Goal: Task Accomplishment & Management: Complete application form

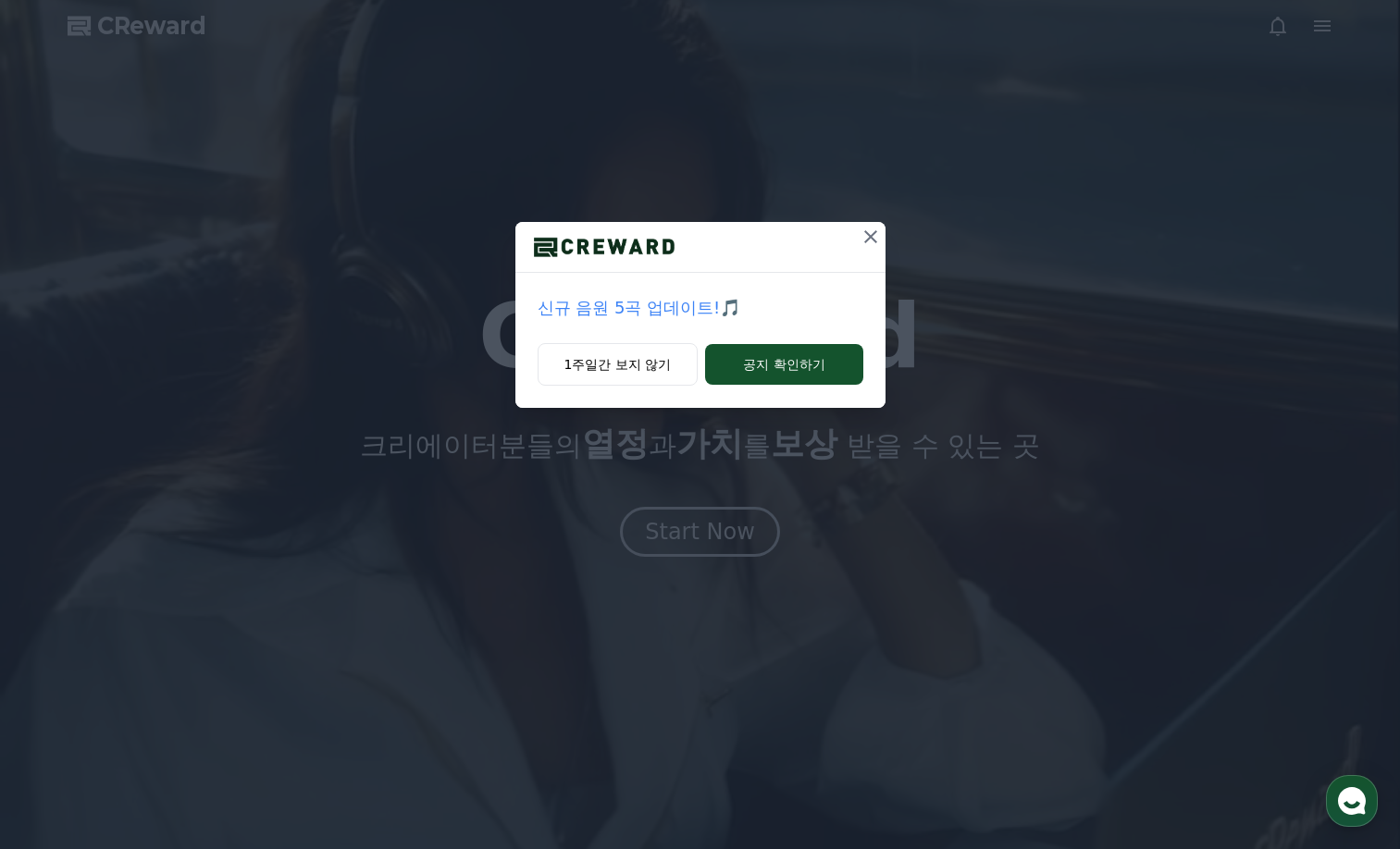
drag, startPoint x: 870, startPoint y: 237, endPoint x: 1069, endPoint y: 137, distance: 222.7
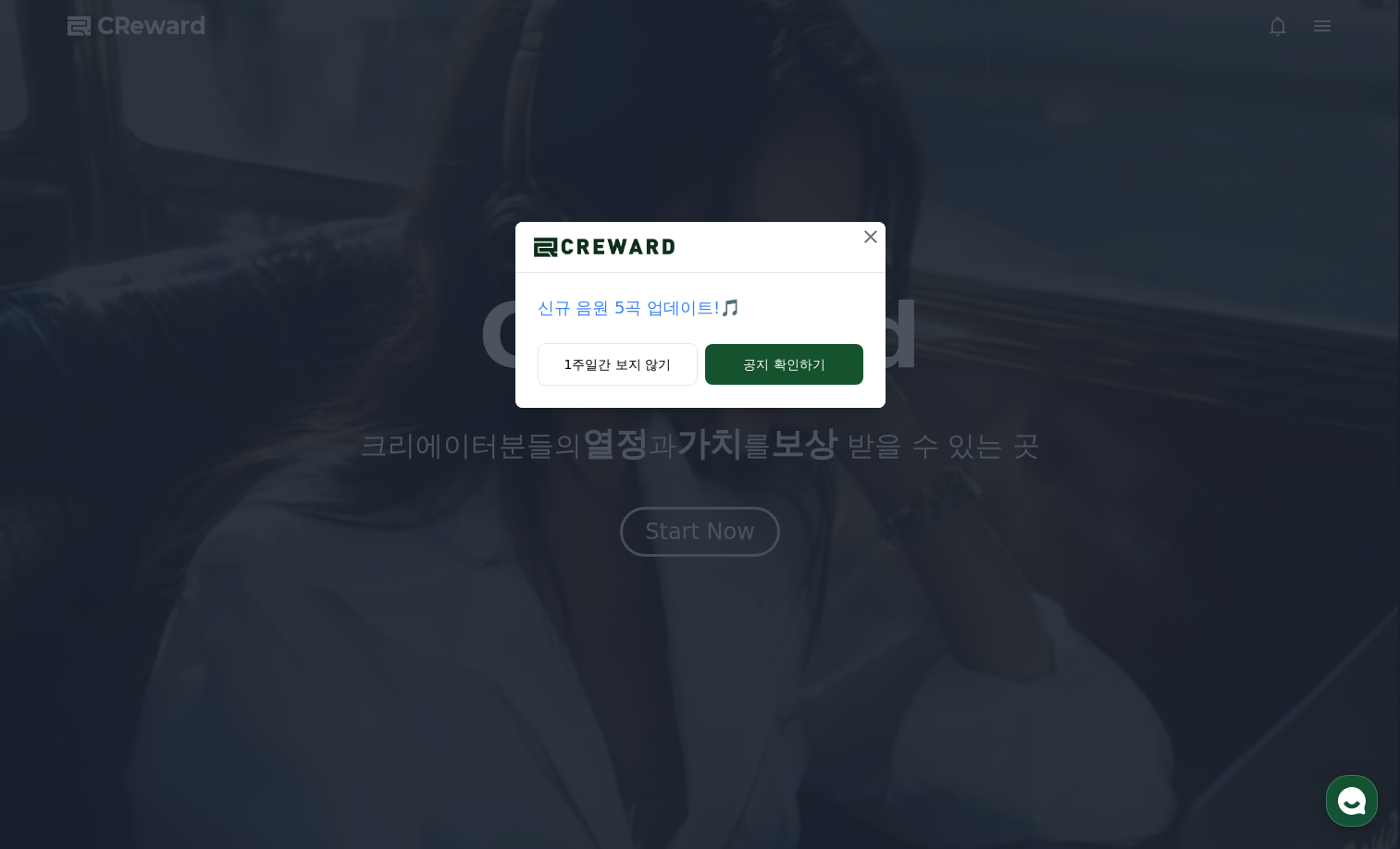
click at [870, 237] on icon at bounding box center [870, 236] width 12 height 12
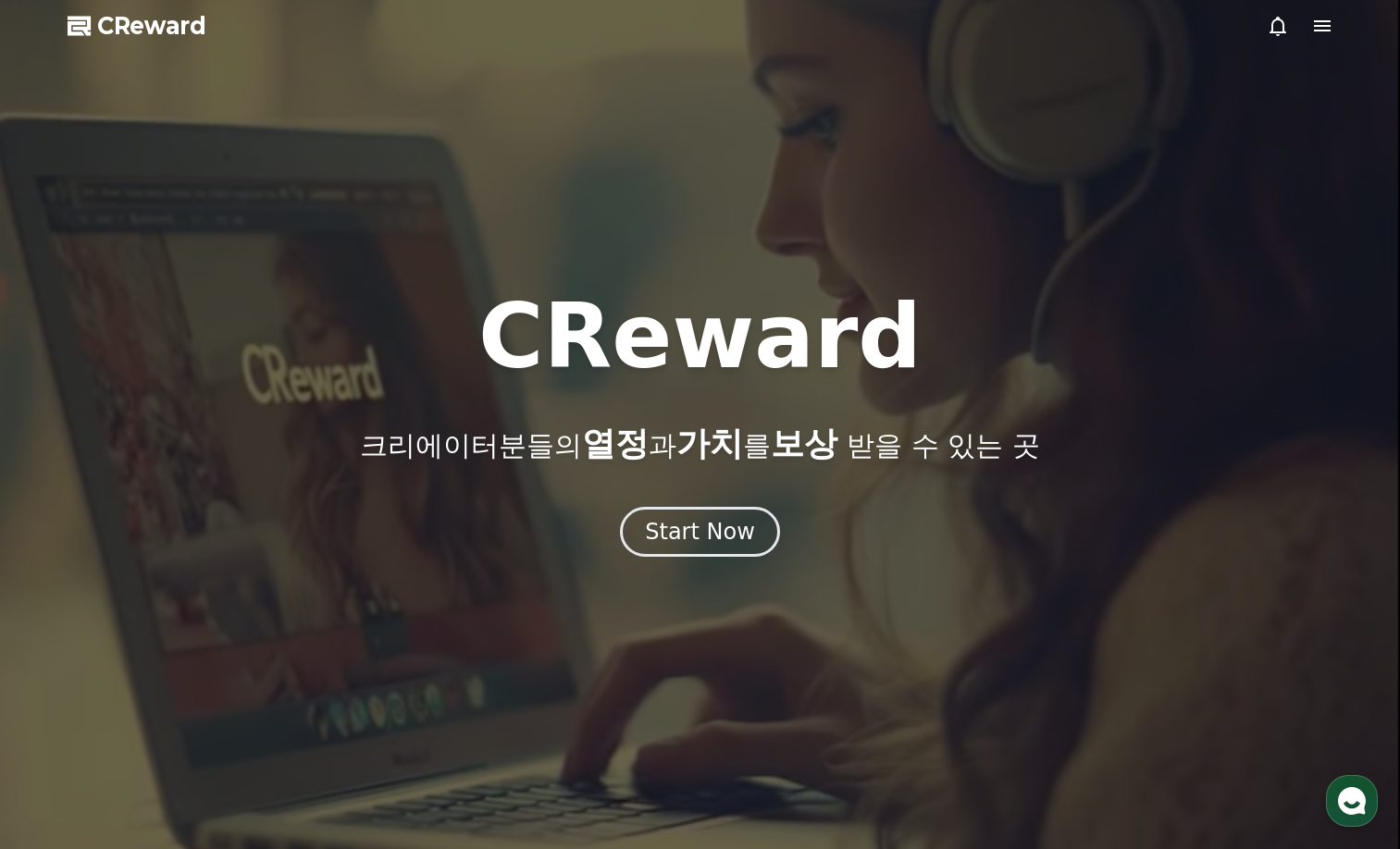
click at [1322, 26] on icon at bounding box center [1321, 26] width 16 height 12
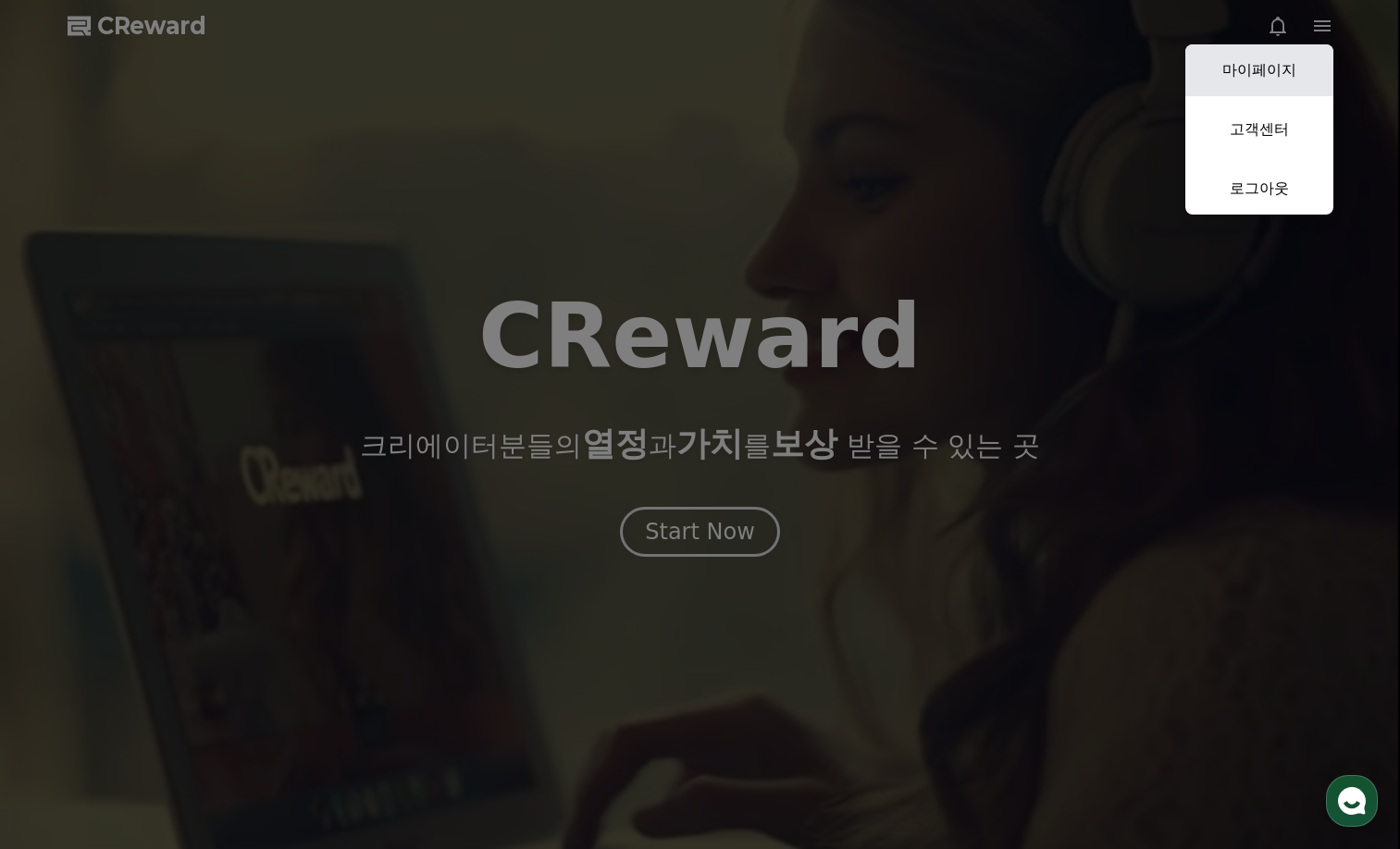
click at [1308, 56] on link "마이페이지" at bounding box center [1259, 70] width 148 height 52
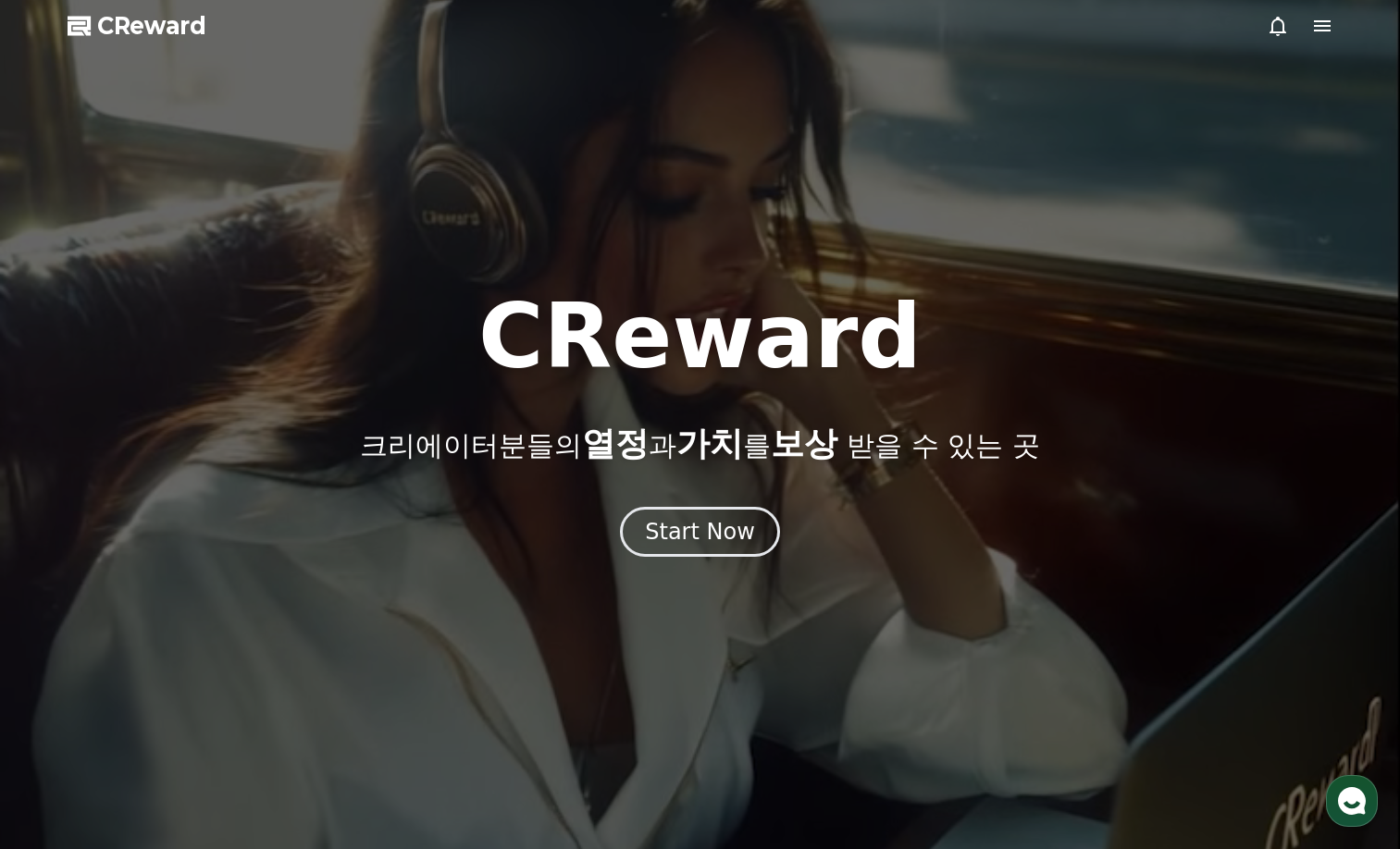
select select "**********"
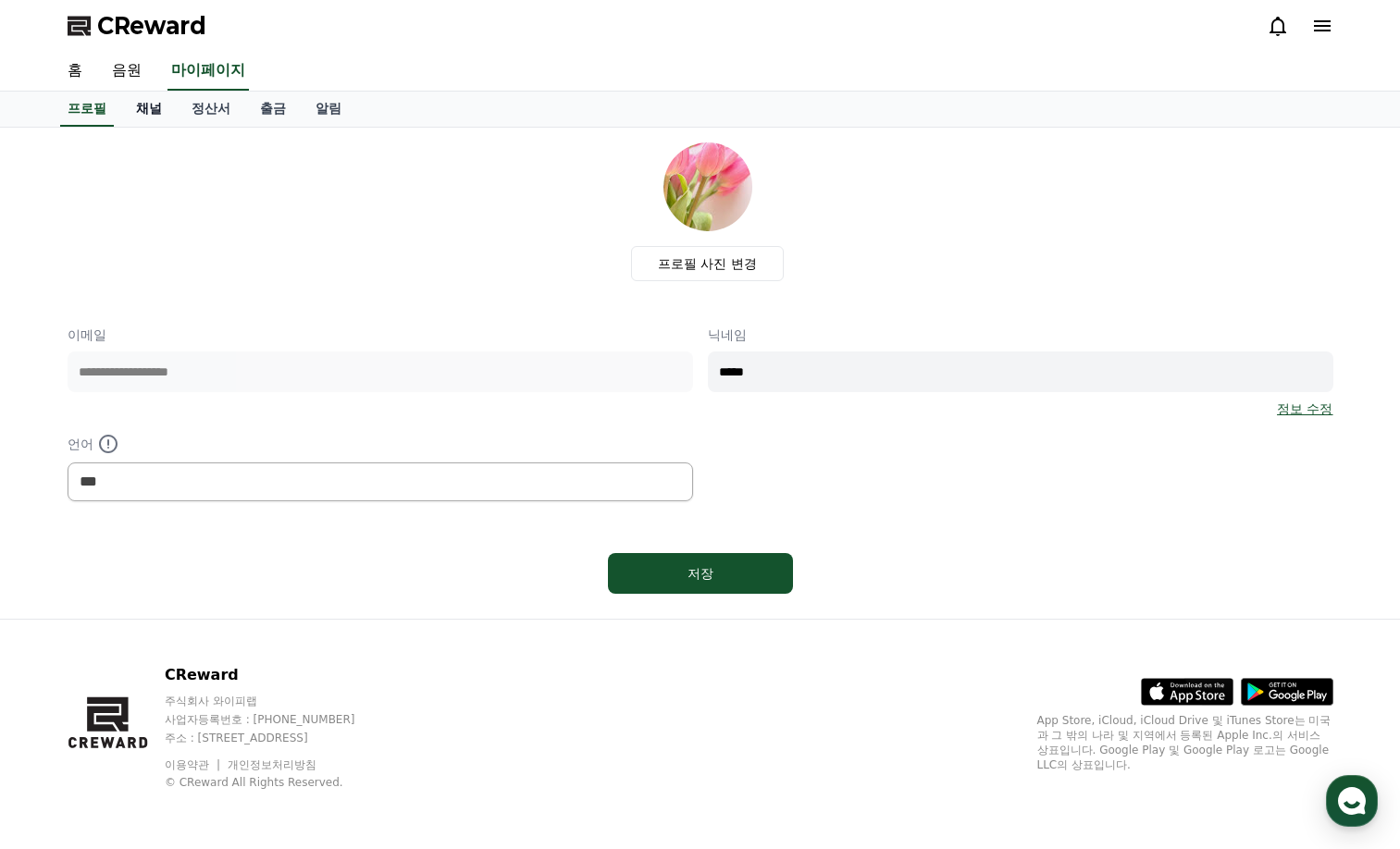
click at [164, 108] on link "채널" at bounding box center [149, 109] width 56 height 36
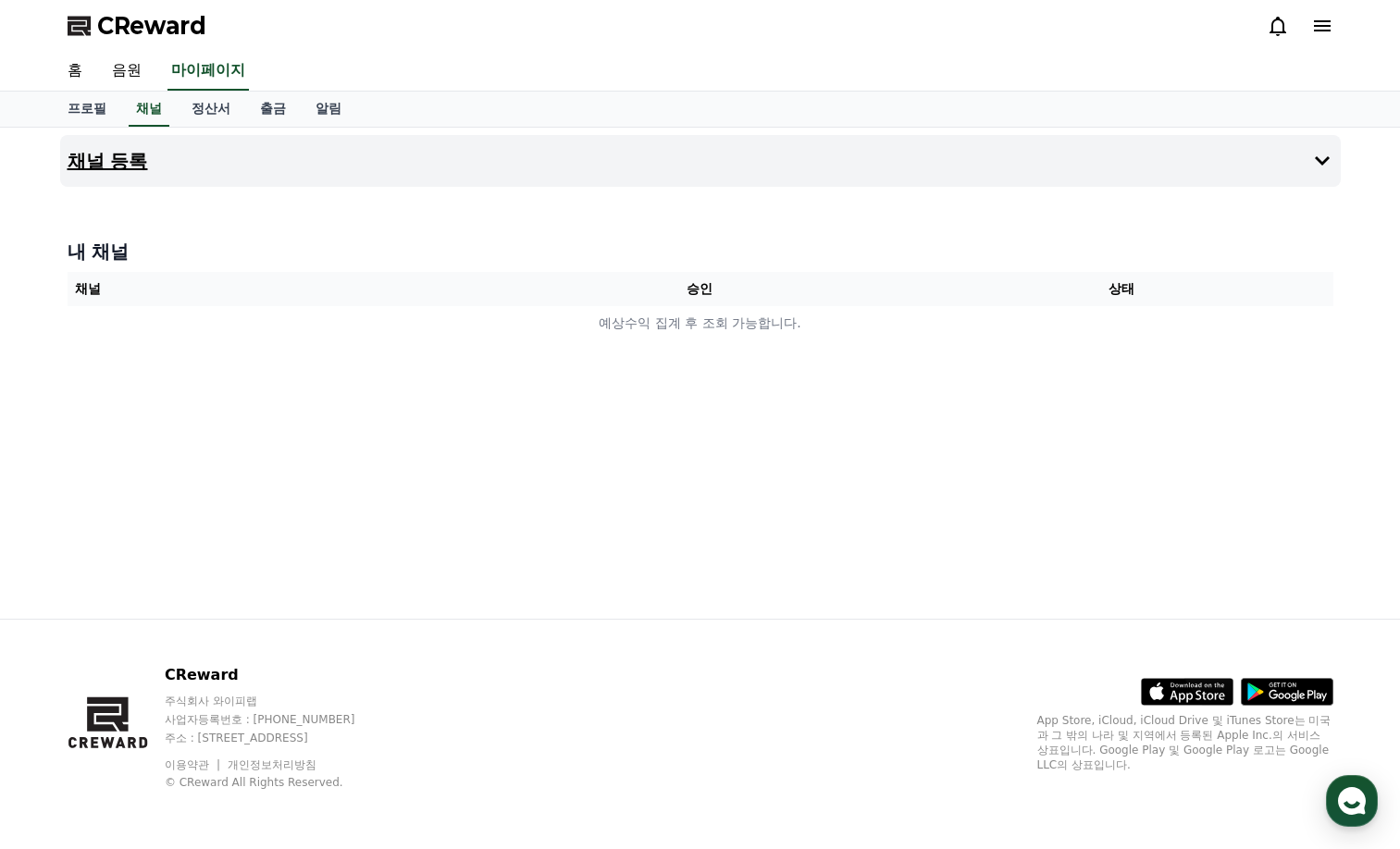
click at [594, 158] on button "채널 등록" at bounding box center [700, 161] width 1280 height 52
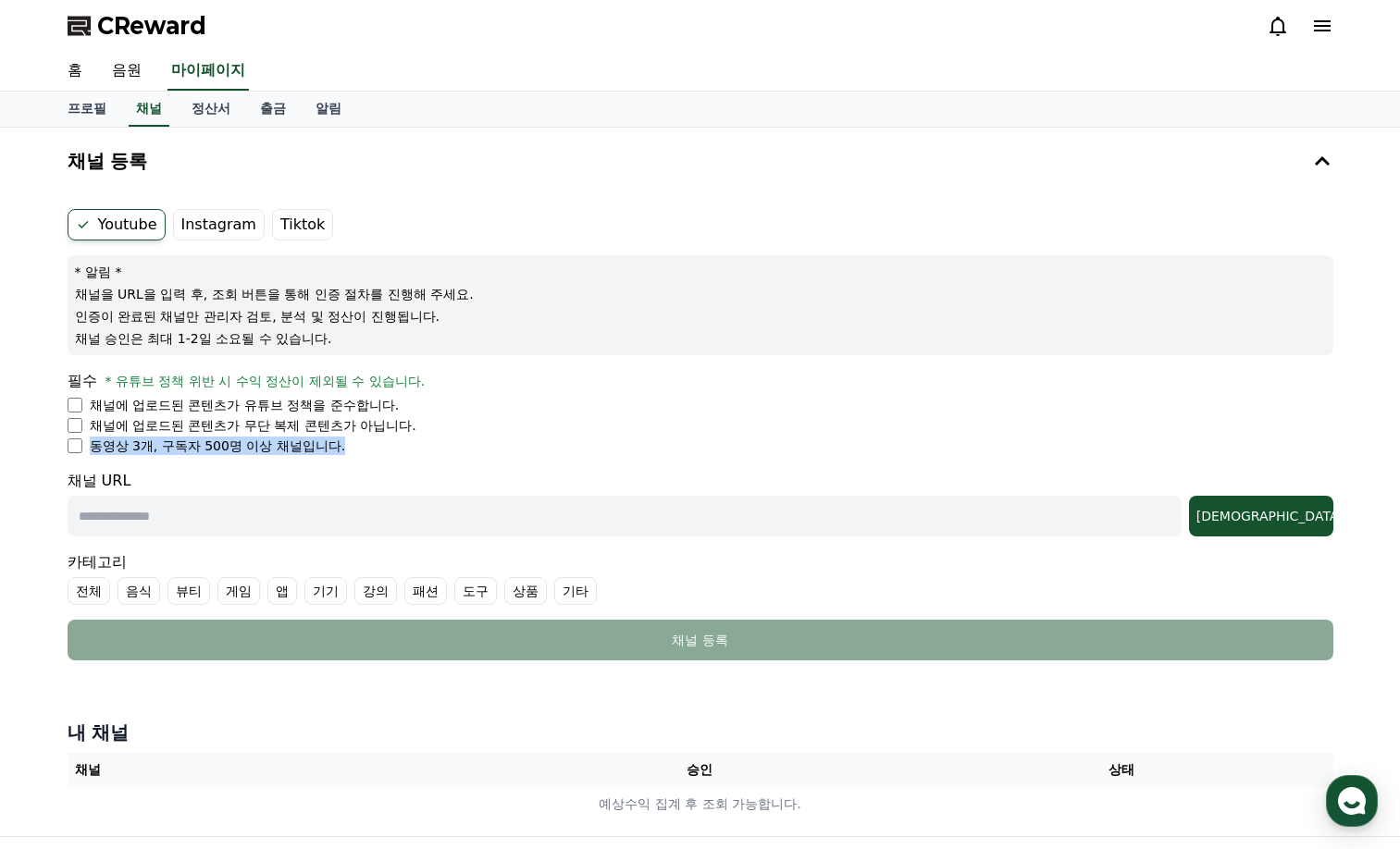
drag, startPoint x: 355, startPoint y: 453, endPoint x: 87, endPoint y: 449, distance: 268.0
click at [87, 449] on li "동영상 3개, 구독자 500명 이상 채널입니다." at bounding box center [700, 445] width 1265 height 18
copy p "동영상 3개, 구독자 500명 이상 채널입니다."
